Goal: Task Accomplishment & Management: Use online tool/utility

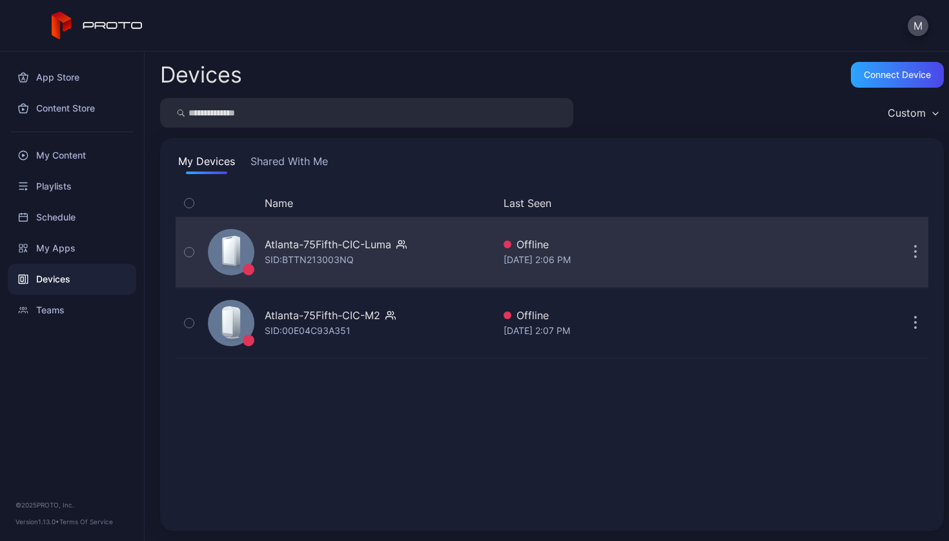
click at [415, 249] on div "Atlanta-75Fifth-CIC-Luma SID: BTTN213003NQ" at bounding box center [348, 252] width 290 height 65
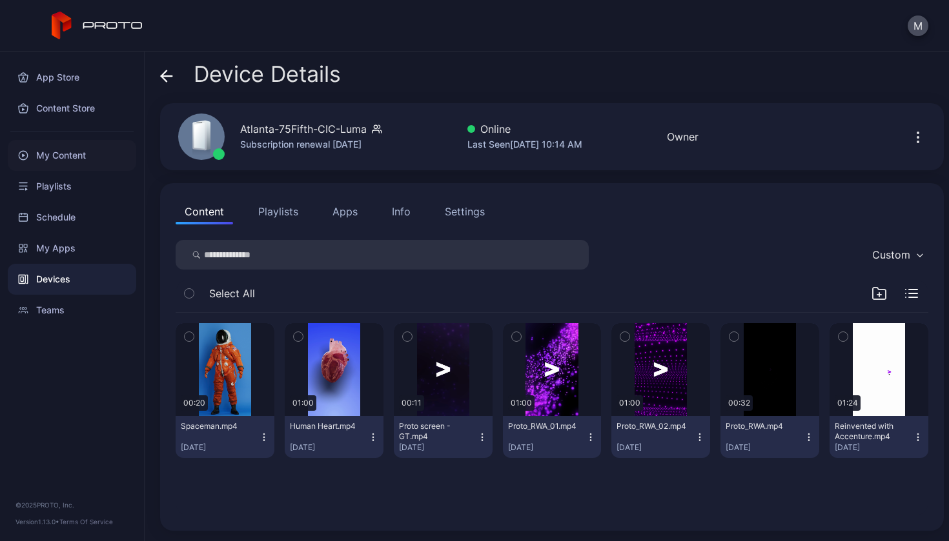
click at [78, 157] on div "My Content" at bounding box center [72, 155] width 128 height 31
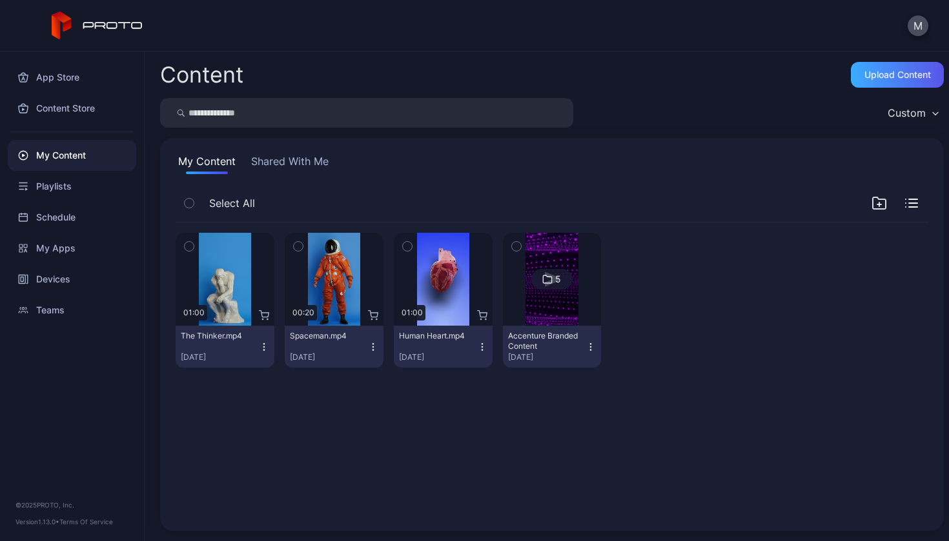
click at [851, 84] on div "Upload Content" at bounding box center [897, 75] width 93 height 26
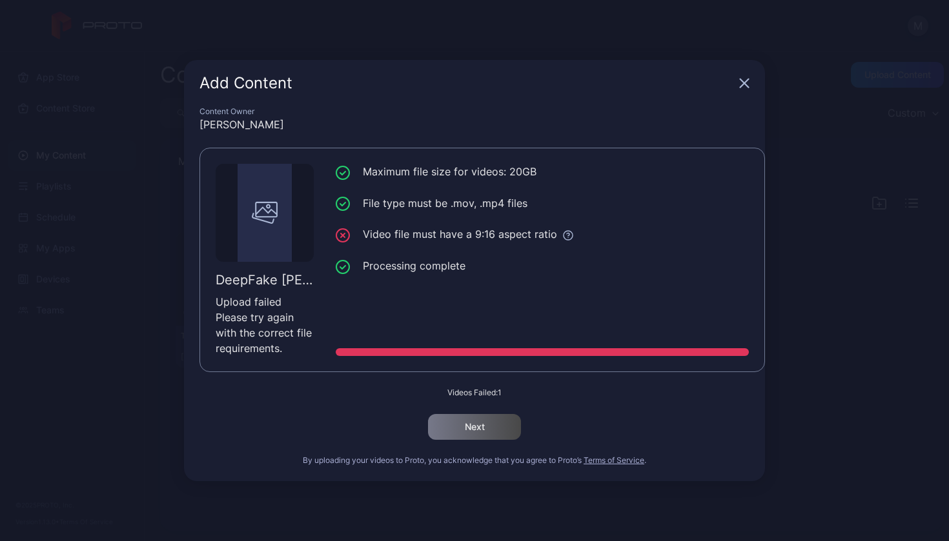
click at [743, 88] on icon "button" at bounding box center [744, 83] width 10 height 10
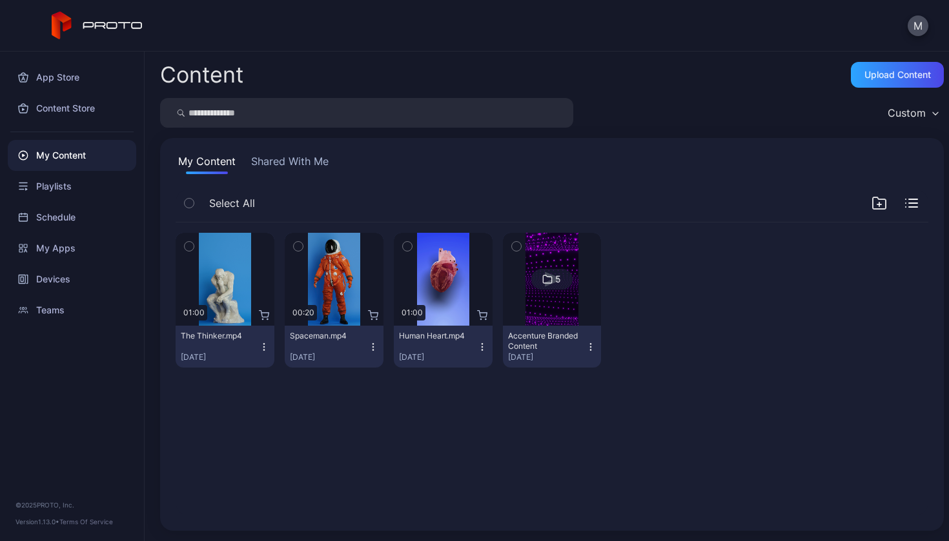
click at [871, 206] on icon "button" at bounding box center [878, 203] width 15 height 15
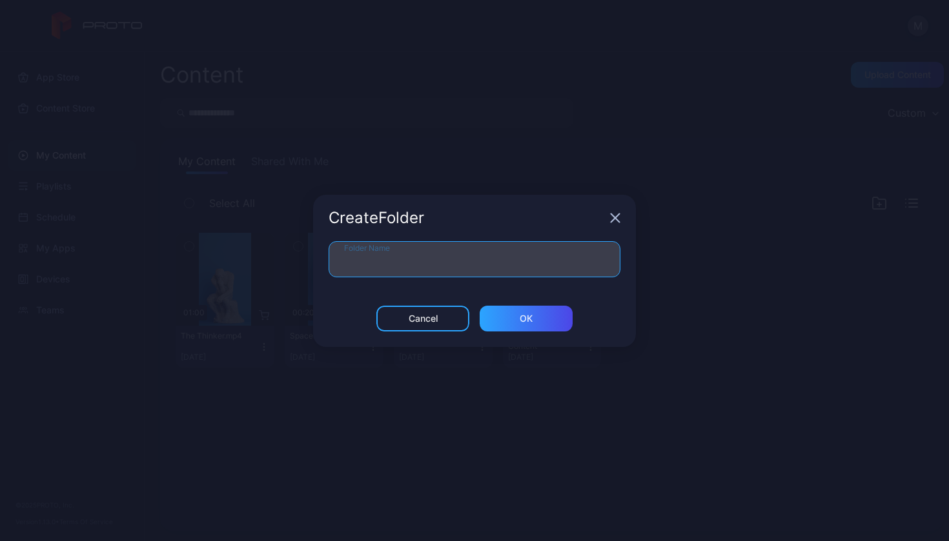
click at [497, 264] on input "Folder Name" at bounding box center [474, 259] width 292 height 36
type input "**********"
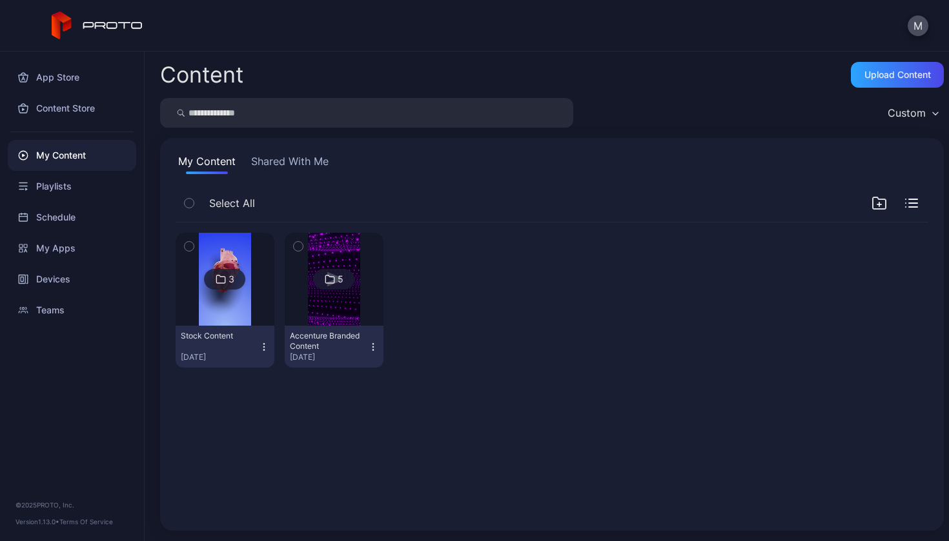
click at [453, 381] on div "3 Stock Content Aug 27, 2025 5 Accenture Branded Content Aug 25, 2025" at bounding box center [551, 369] width 773 height 314
click at [893, 79] on div "Upload Content" at bounding box center [897, 75] width 66 height 10
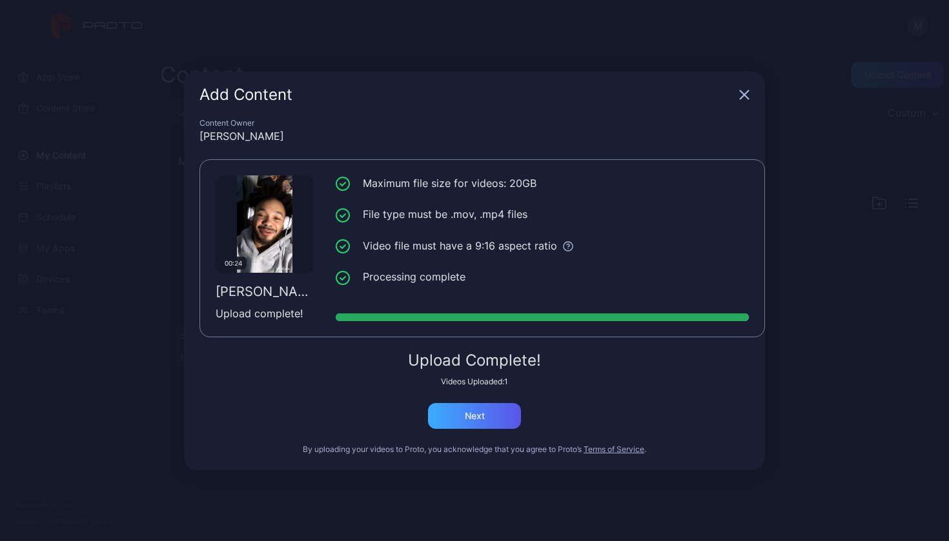
click at [483, 419] on div "Next" at bounding box center [475, 416] width 20 height 10
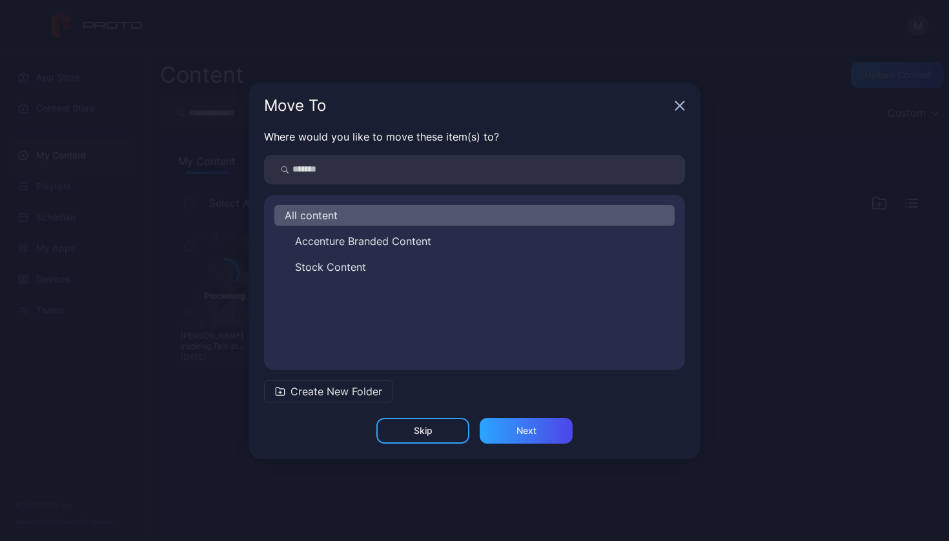
click at [352, 393] on span "Create New Folder" at bounding box center [336, 391] width 92 height 15
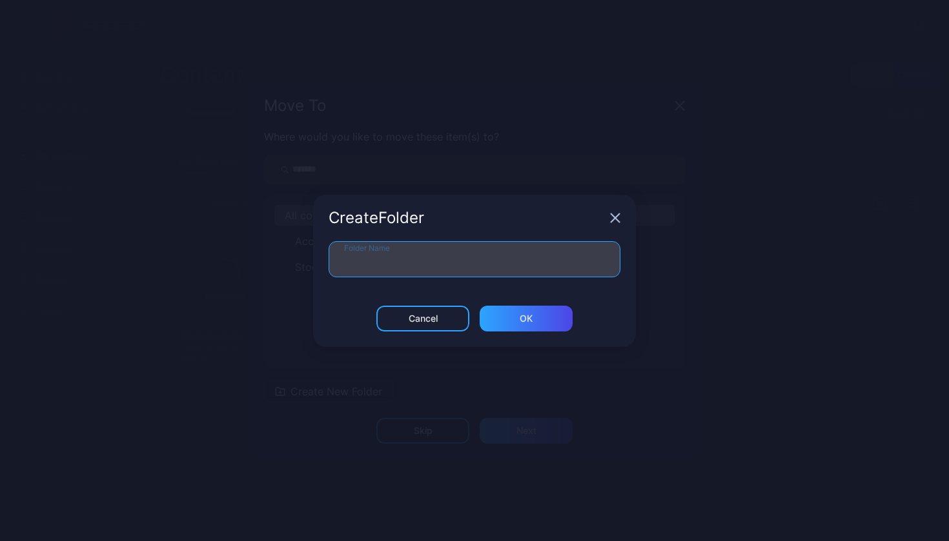
click at [426, 269] on input "Folder Name" at bounding box center [474, 259] width 292 height 36
type input "**********"
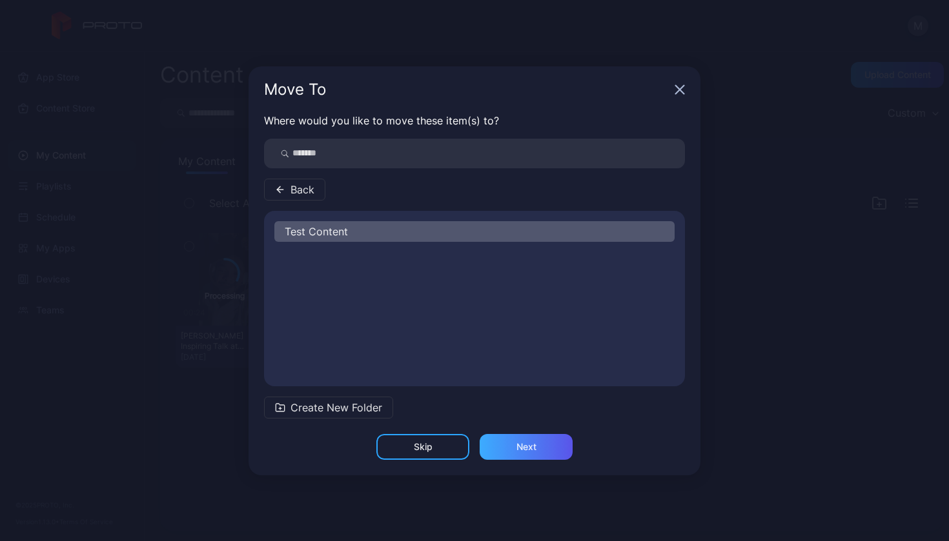
click at [540, 449] on div "Next" at bounding box center [526, 447] width 93 height 26
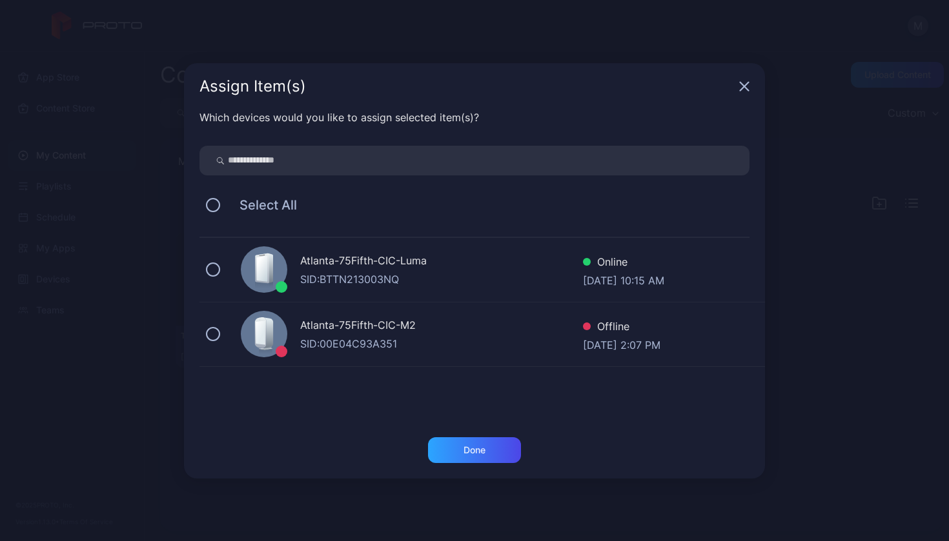
click at [508, 272] on div "SID: BTTN213003NQ" at bounding box center [441, 279] width 283 height 15
click at [496, 452] on div "Done" at bounding box center [474, 451] width 93 height 26
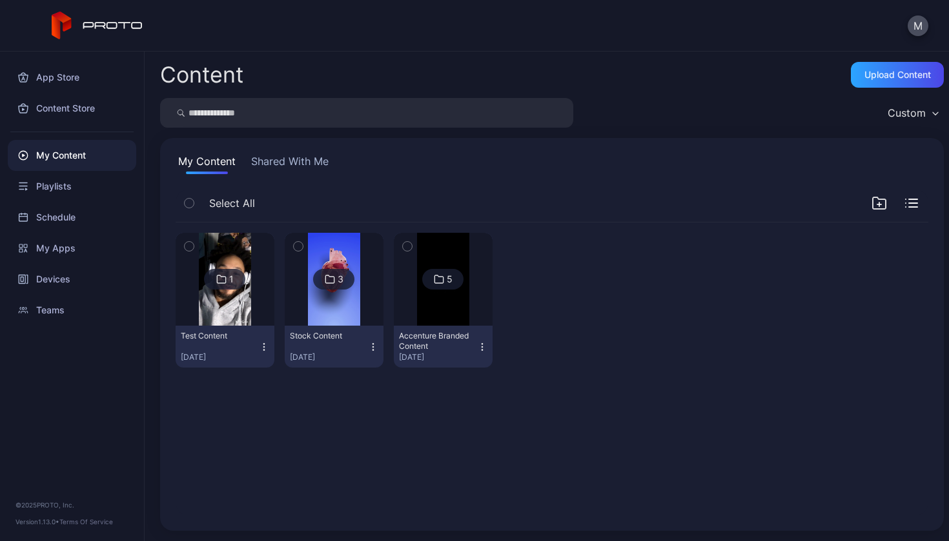
click at [233, 318] on img at bounding box center [225, 279] width 52 height 93
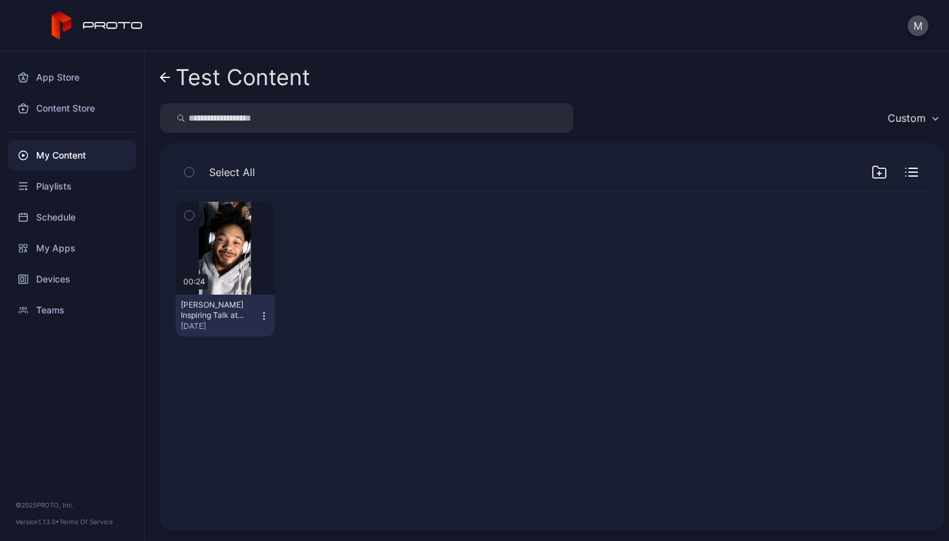
click at [165, 77] on icon at bounding box center [165, 77] width 10 height 11
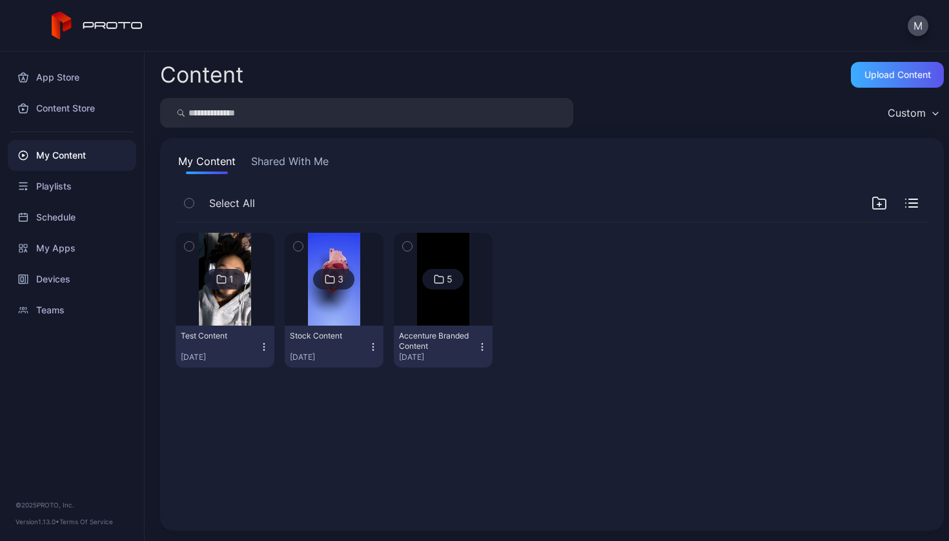
click at [871, 72] on div "Upload Content" at bounding box center [897, 75] width 66 height 10
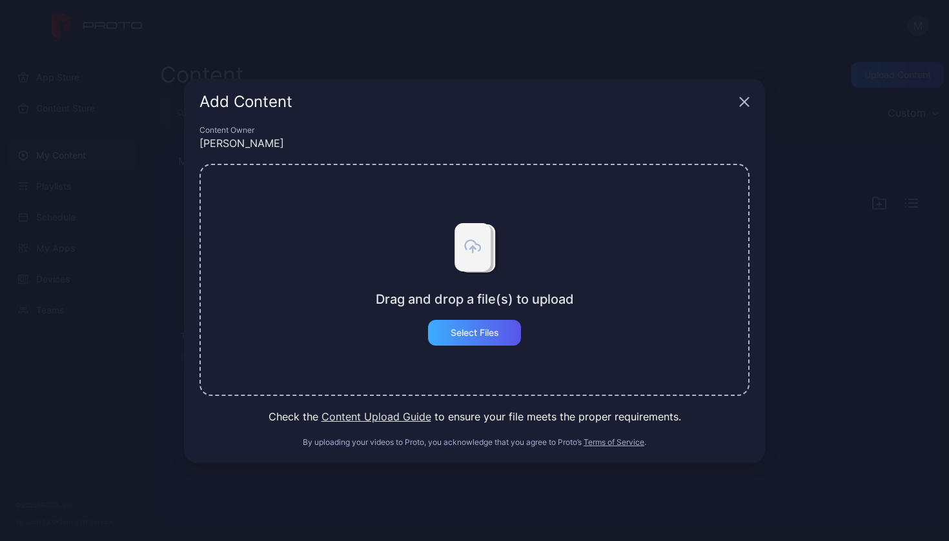
click at [497, 328] on div "Select Files" at bounding box center [474, 333] width 48 height 10
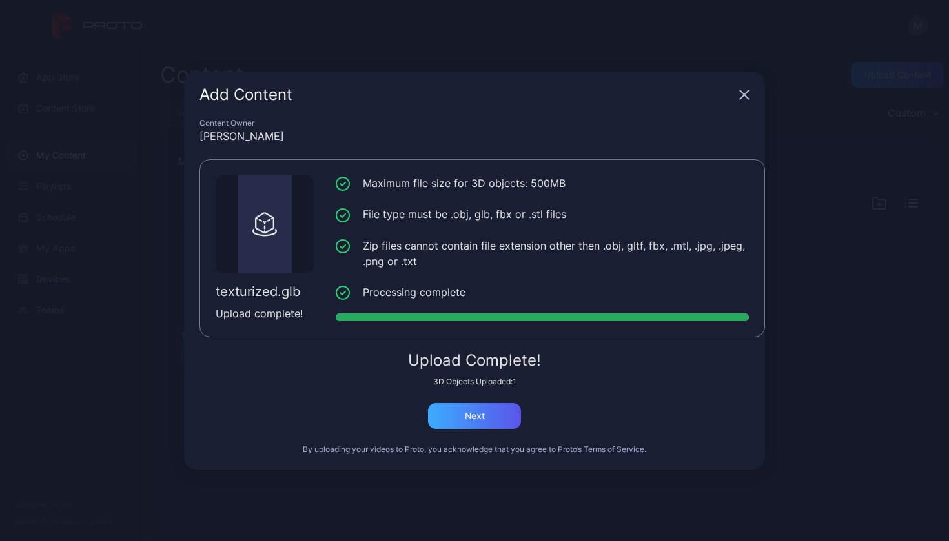
click at [484, 419] on div "Next" at bounding box center [475, 416] width 20 height 10
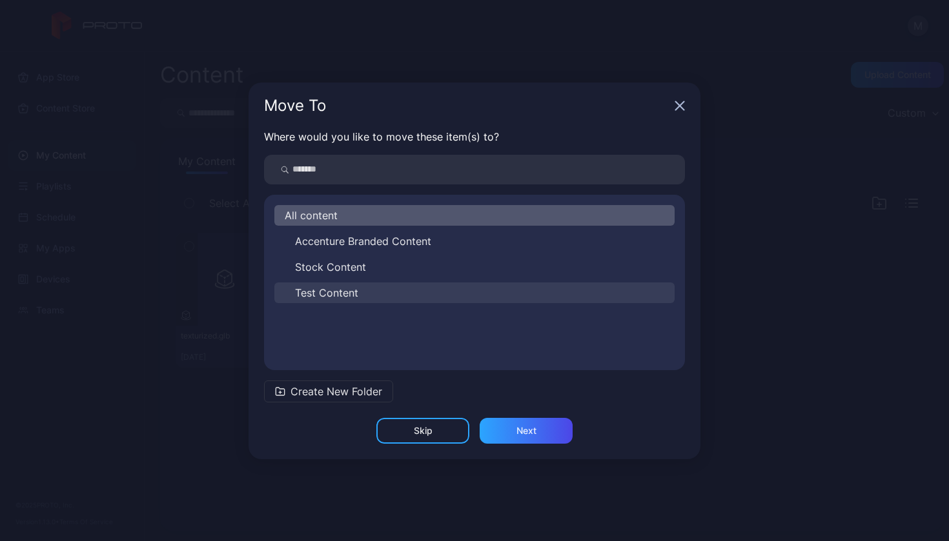
click at [347, 293] on span "Test Content" at bounding box center [326, 292] width 63 height 15
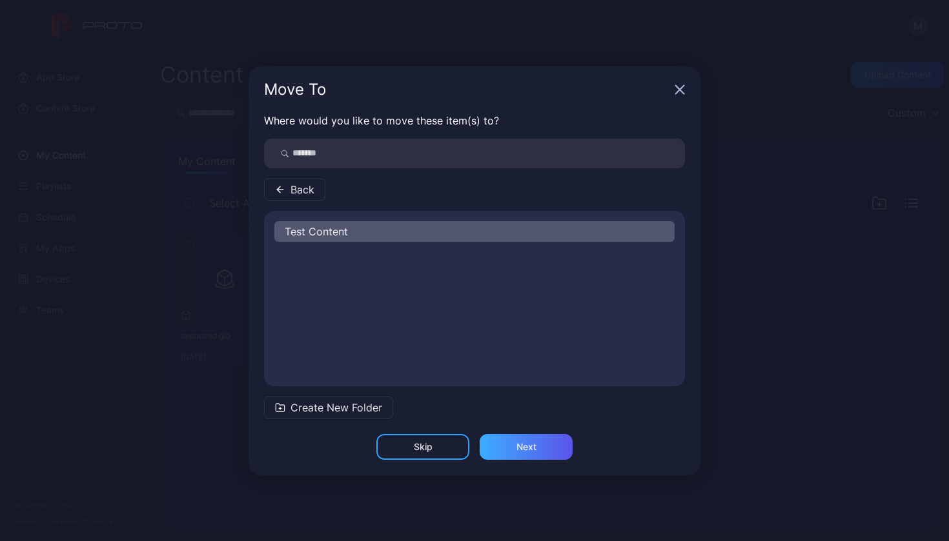
click at [516, 444] on div "Next" at bounding box center [526, 447] width 20 height 10
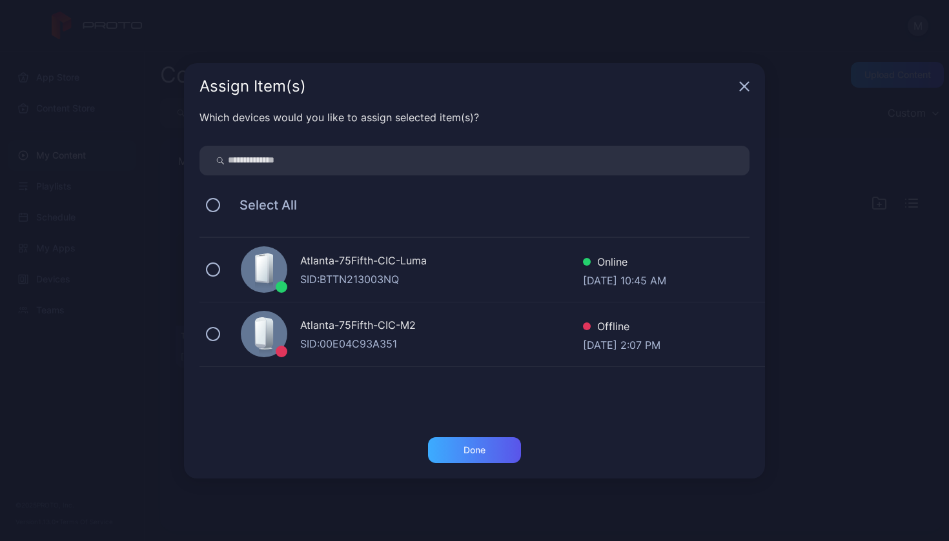
click at [490, 443] on div "Done" at bounding box center [474, 451] width 93 height 26
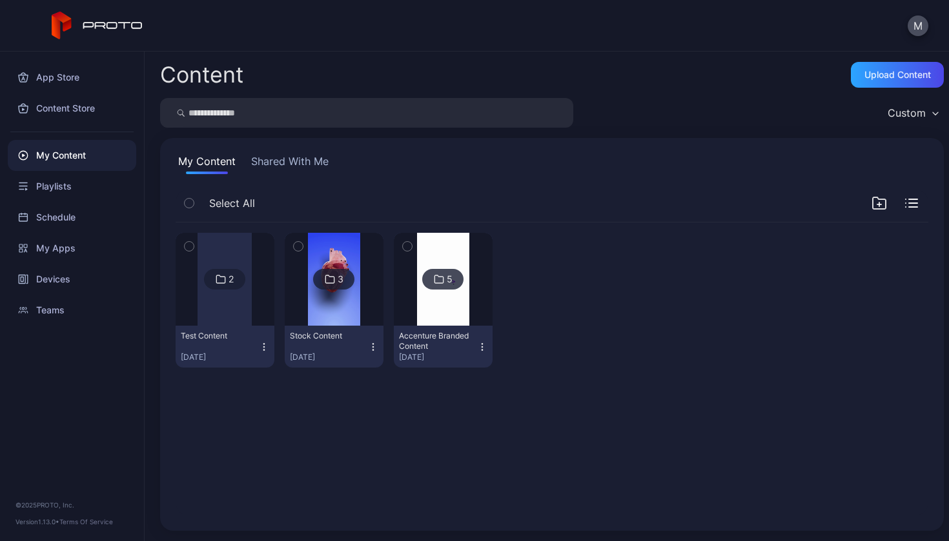
click at [222, 265] on div at bounding box center [224, 279] width 54 height 93
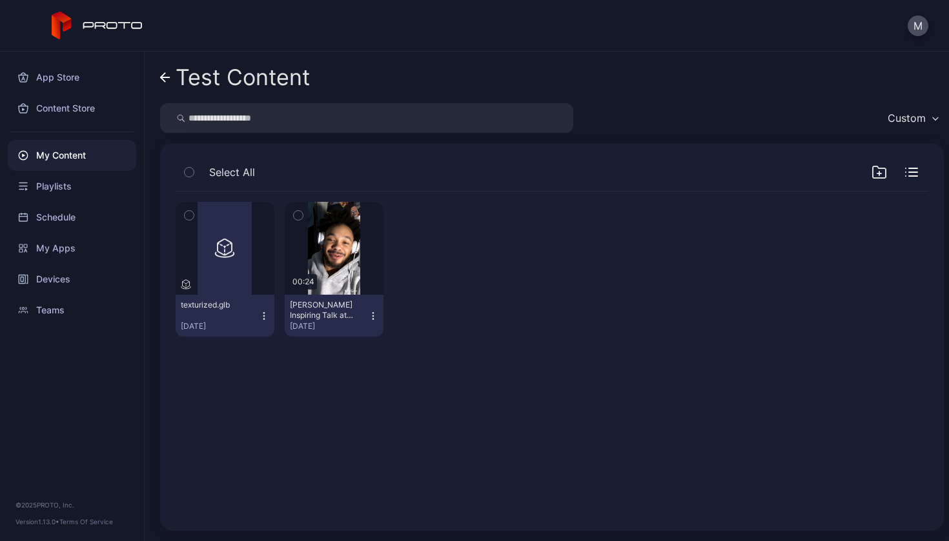
click at [256, 312] on div "texturized.glb Aug 27, 2025" at bounding box center [220, 316] width 78 height 32
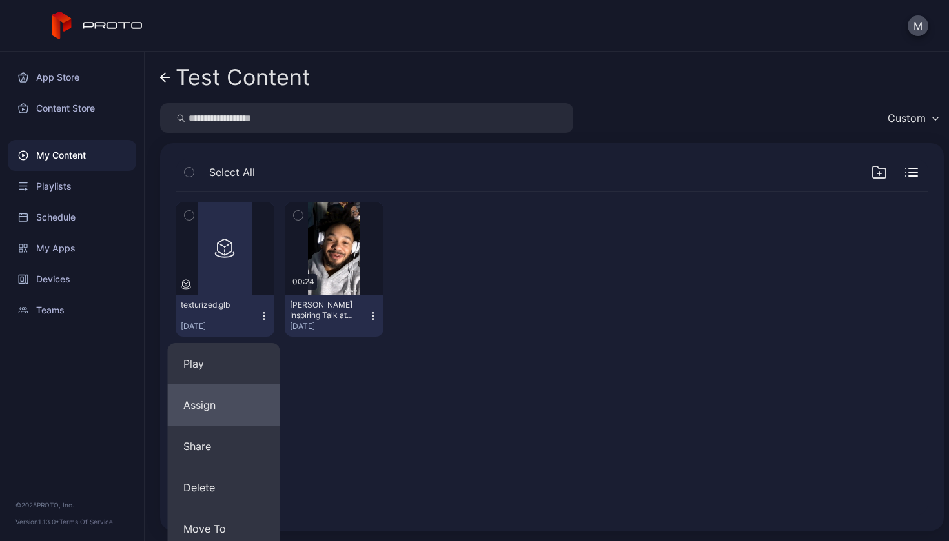
click at [220, 407] on button "Assign" at bounding box center [224, 405] width 112 height 41
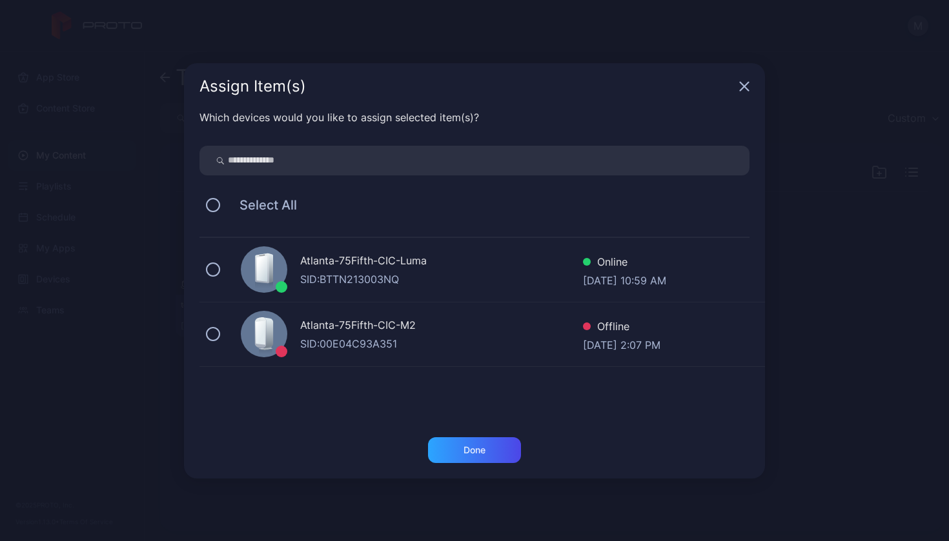
click at [229, 276] on div "Atlanta-75Fifth-CIC-Luma SID: BTTN213003NQ Online Aug 27, 2025 at 10:59 AM" at bounding box center [481, 270] width 565 height 65
click at [481, 449] on div "Done" at bounding box center [474, 450] width 22 height 10
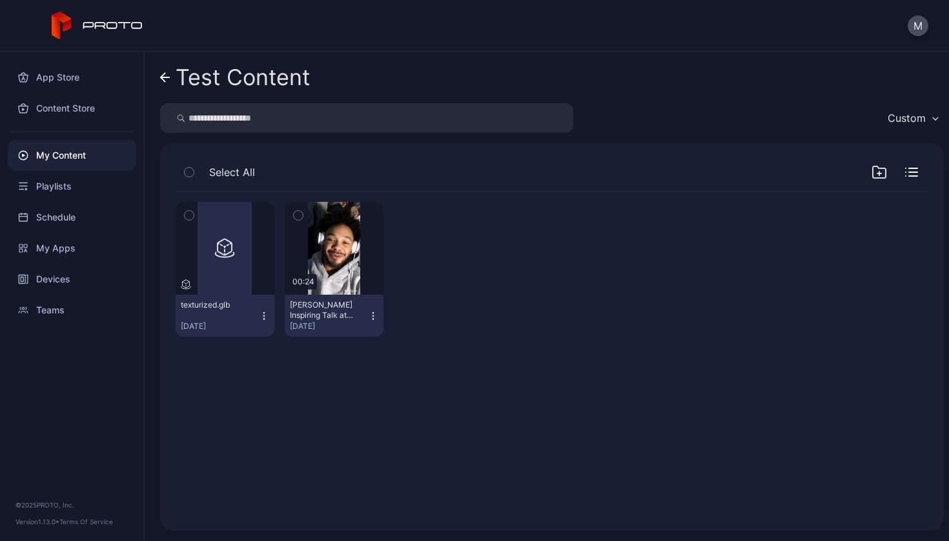
click at [234, 314] on div "texturized.glb Aug 27, 2025" at bounding box center [220, 316] width 78 height 32
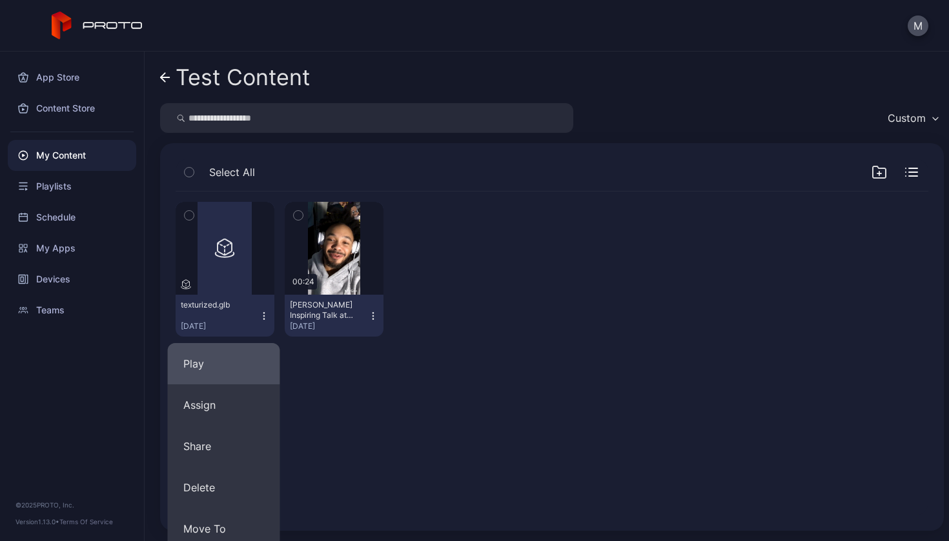
click at [239, 370] on button "Play" at bounding box center [224, 363] width 112 height 41
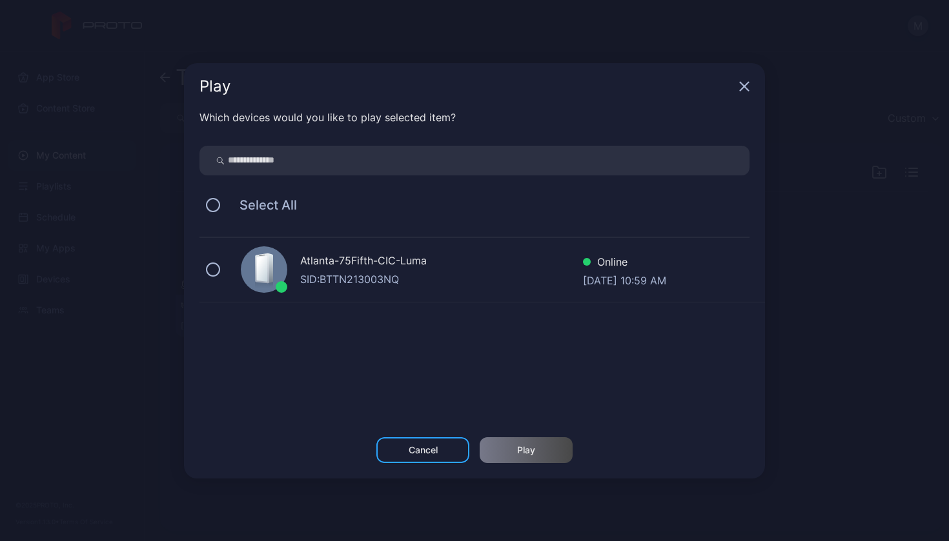
click at [372, 296] on div "Atlanta-75Fifth-CIC-Luma SID: BTTN213003NQ Online Aug 27, 2025 at 10:59 AM" at bounding box center [481, 270] width 565 height 65
click at [540, 452] on div "Play" at bounding box center [526, 451] width 93 height 26
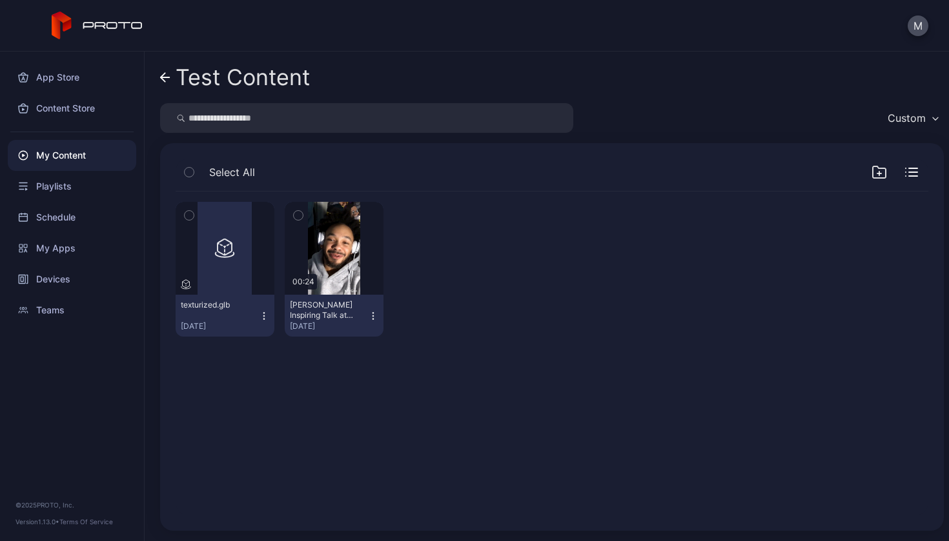
click at [620, 413] on div "Preview texturized.glb Aug 27, 2025 Preview 00:24 Marcus Knighton's Inspiring T…" at bounding box center [551, 353] width 773 height 345
click at [101, 161] on div "My Content" at bounding box center [72, 155] width 128 height 31
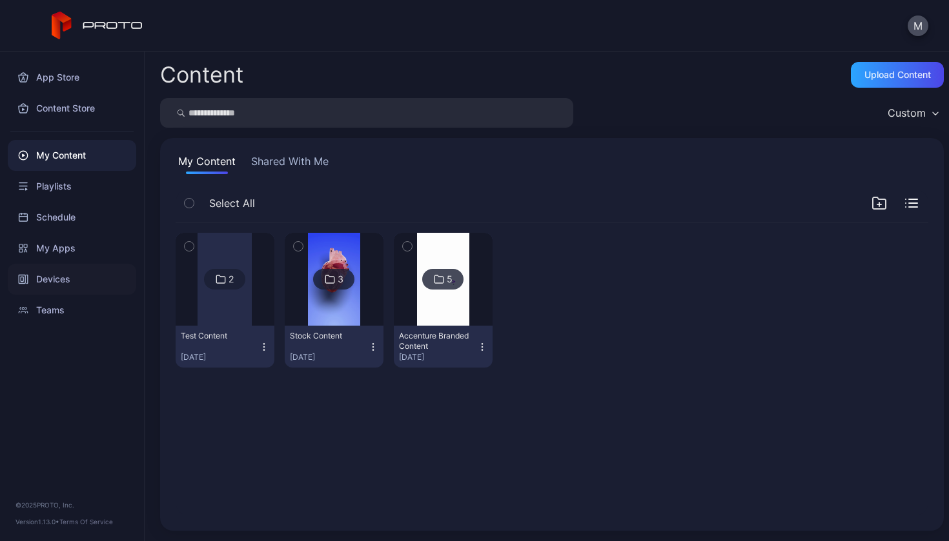
click at [79, 274] on div "Devices" at bounding box center [72, 279] width 128 height 31
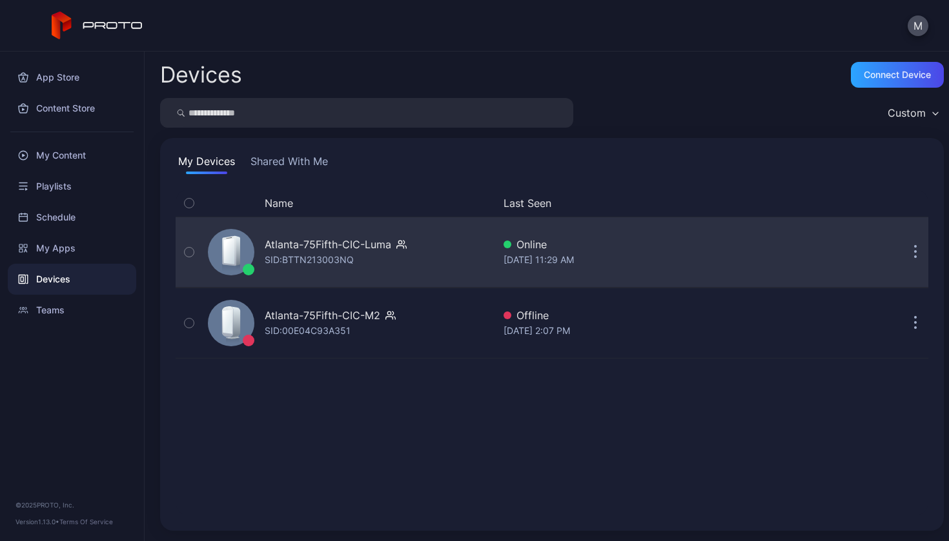
click at [288, 240] on div "Atlanta-75Fifth-CIC-Luma" at bounding box center [328, 244] width 126 height 15
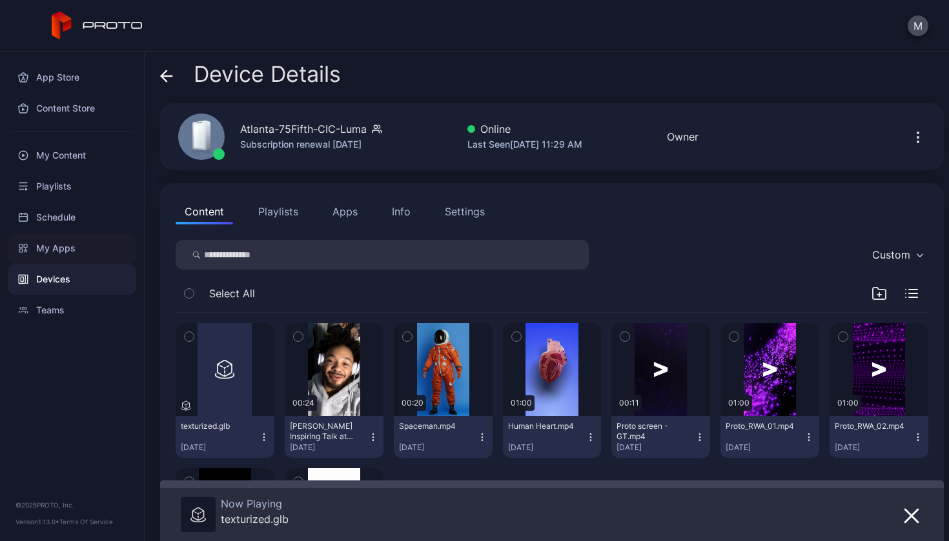
click at [85, 243] on div "My Apps" at bounding box center [72, 248] width 128 height 31
